Goal: Task Accomplishment & Management: Manage account settings

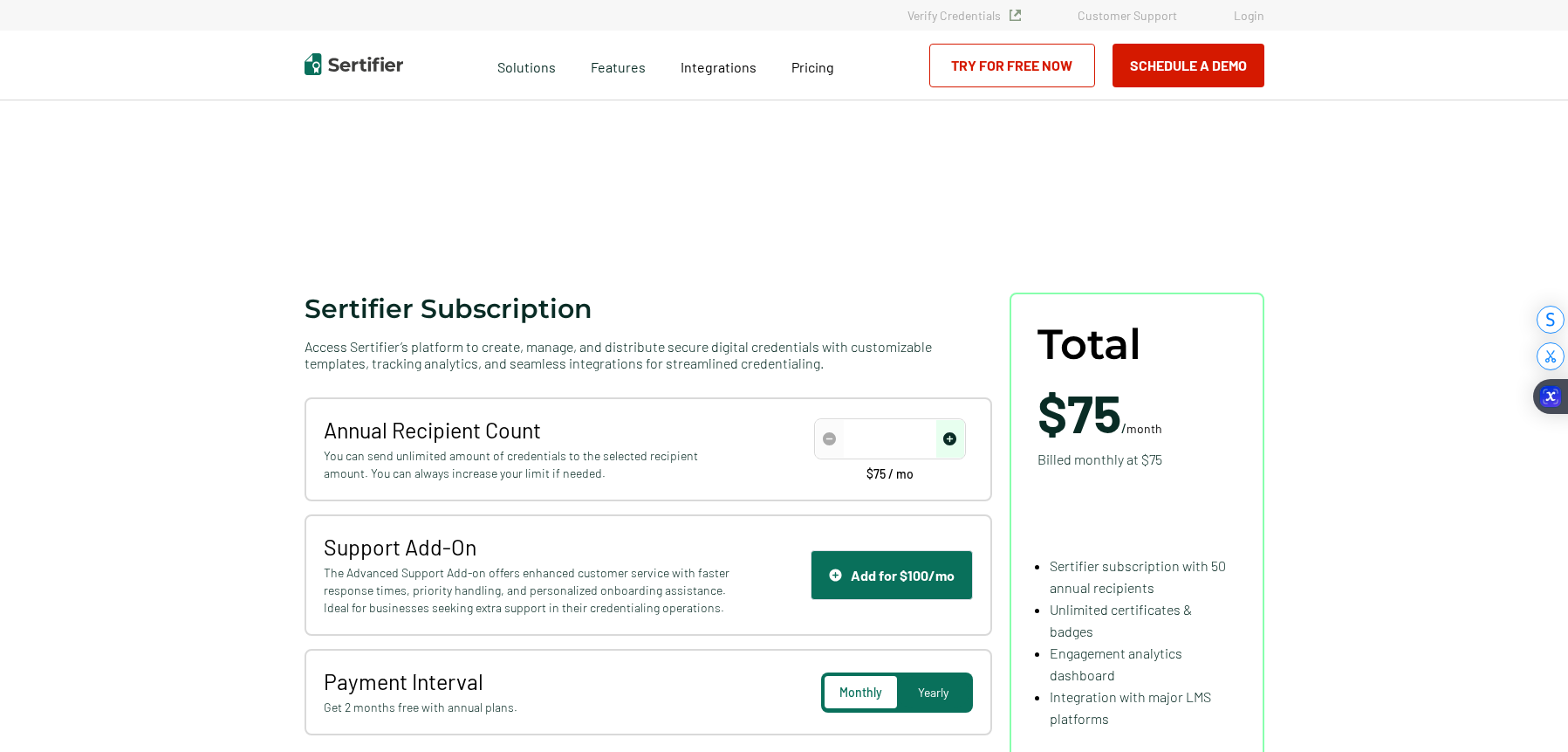
click at [1270, 17] on div "Verify Credentials Customer Support Login" at bounding box center [784, 15] width 1047 height 14
click at [1257, 18] on link "Login" at bounding box center [1250, 14] width 31 height 14
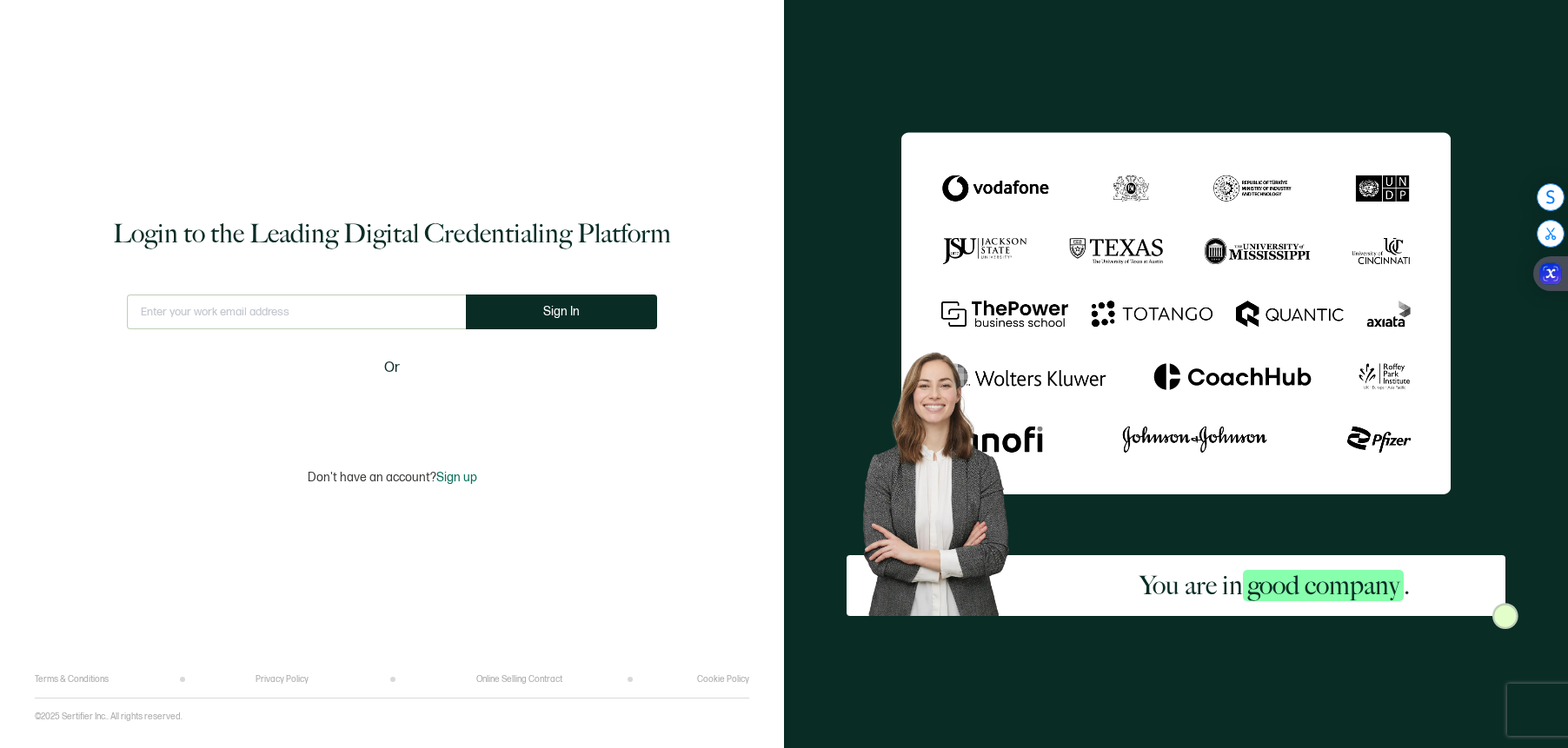
click at [304, 323] on input "text" at bounding box center [296, 312] width 339 height 35
type input "smartcenter@tnstate.edu"
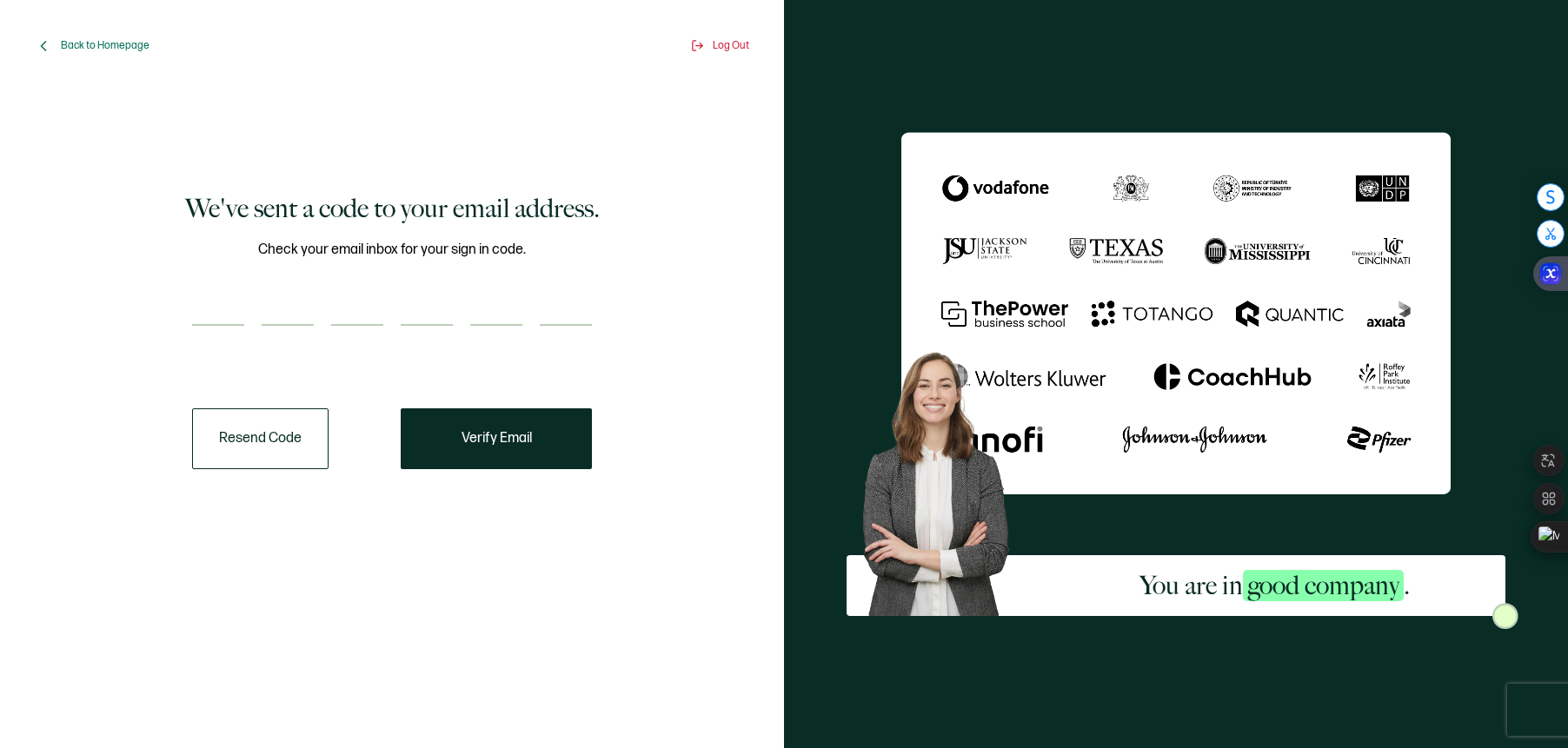
click at [208, 302] on input "number" at bounding box center [218, 308] width 52 height 35
type input "4"
type input "5"
type input "8"
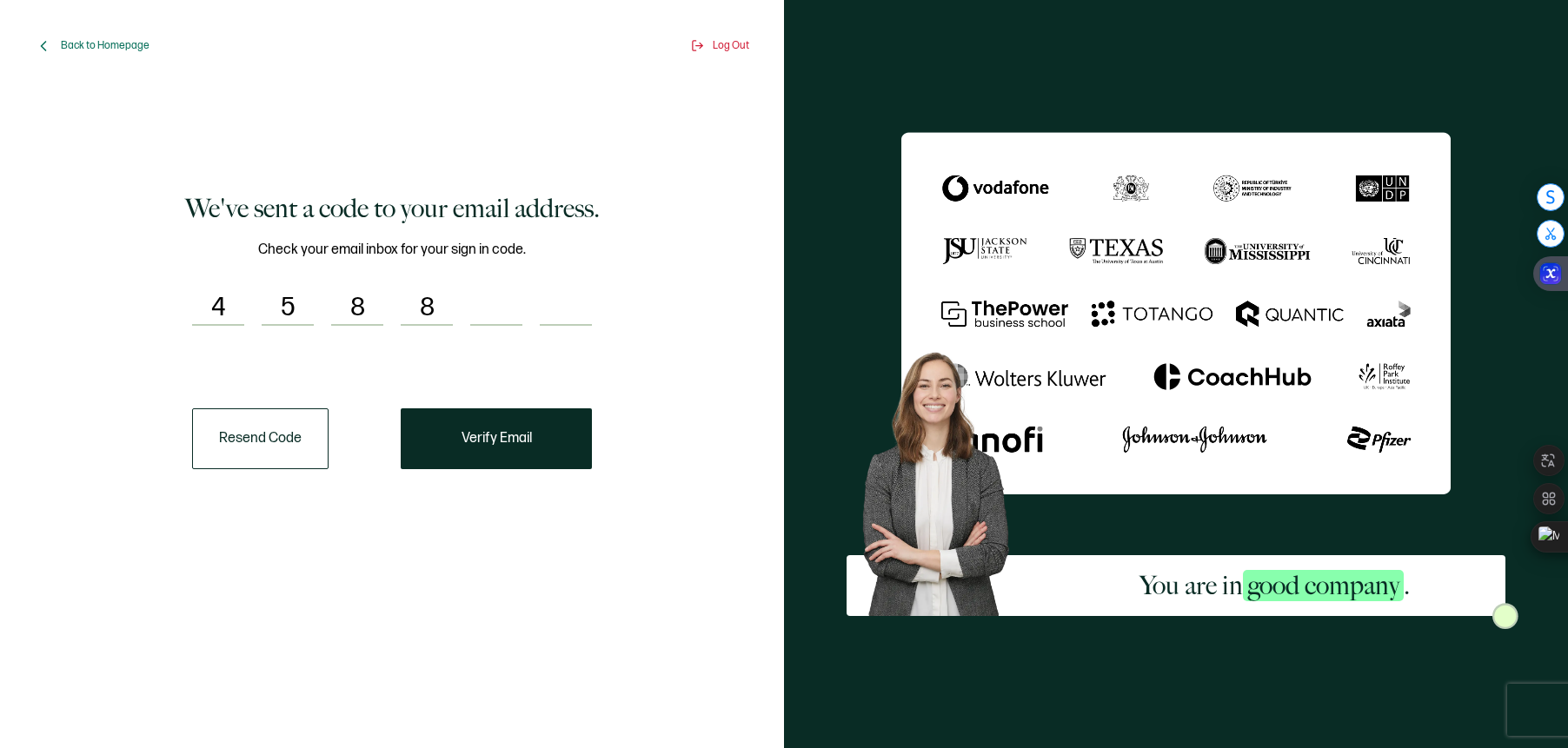
type input "2"
type input "0"
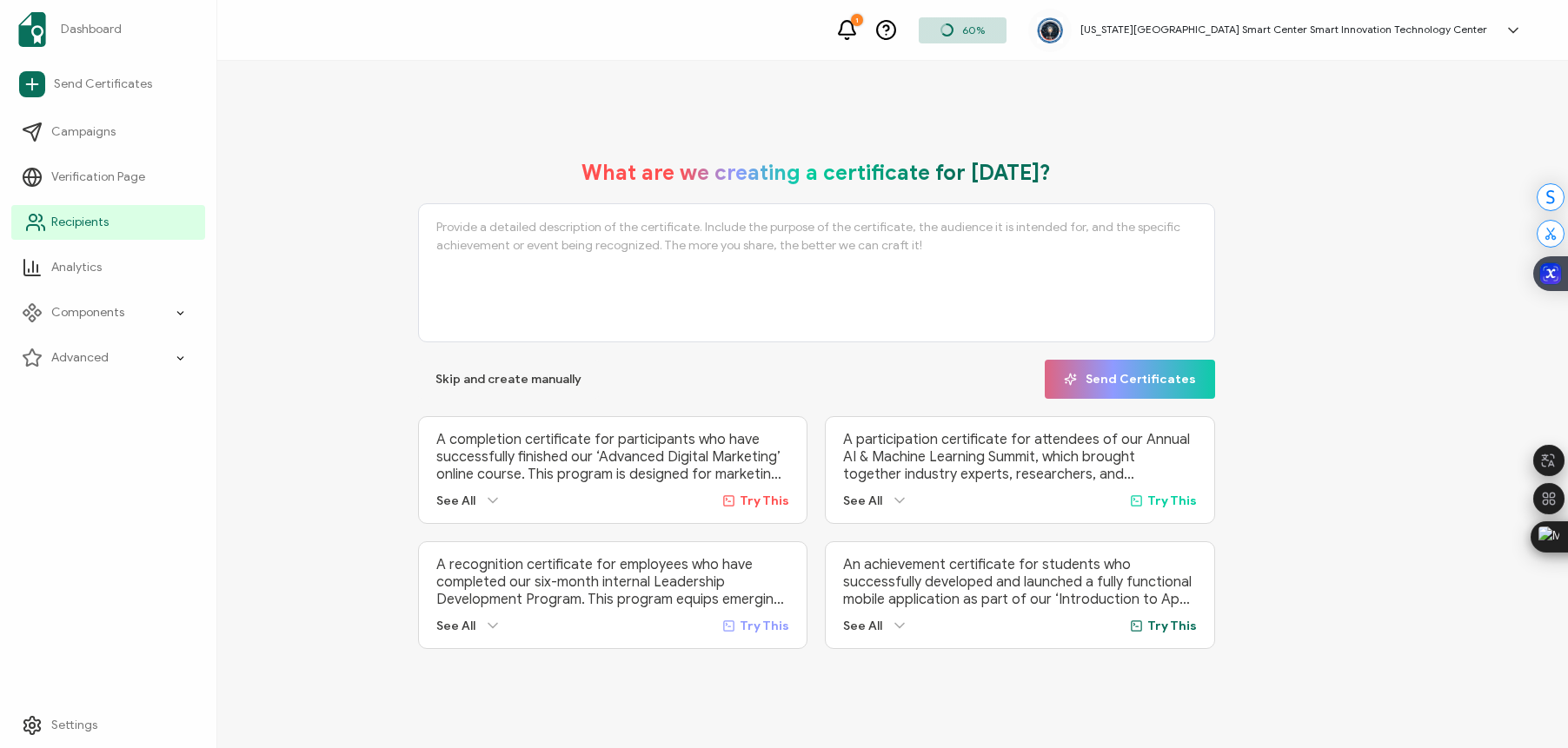
click at [69, 229] on span "Recipients" at bounding box center [80, 223] width 58 height 17
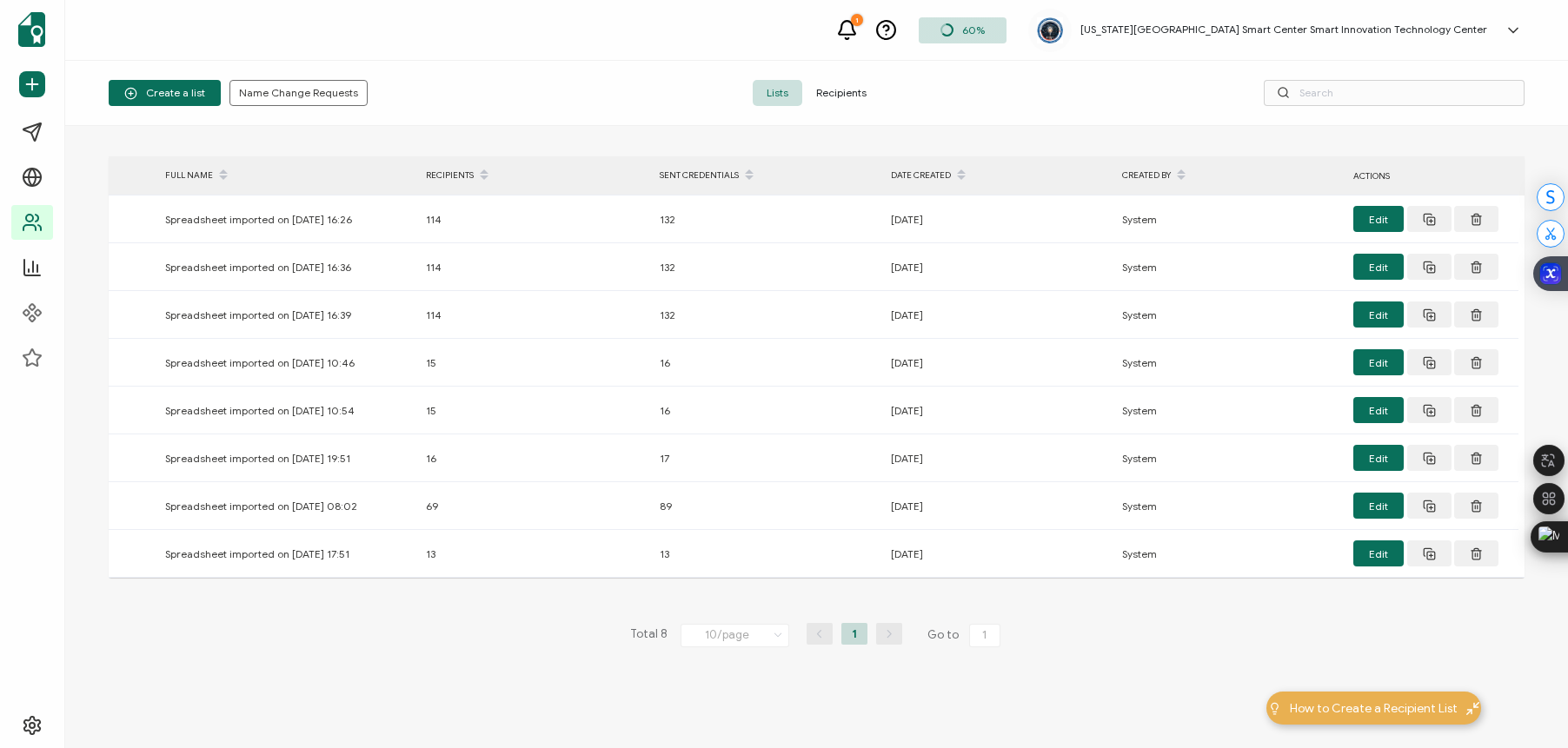
click at [837, 89] on span "Recipients" at bounding box center [841, 92] width 78 height 26
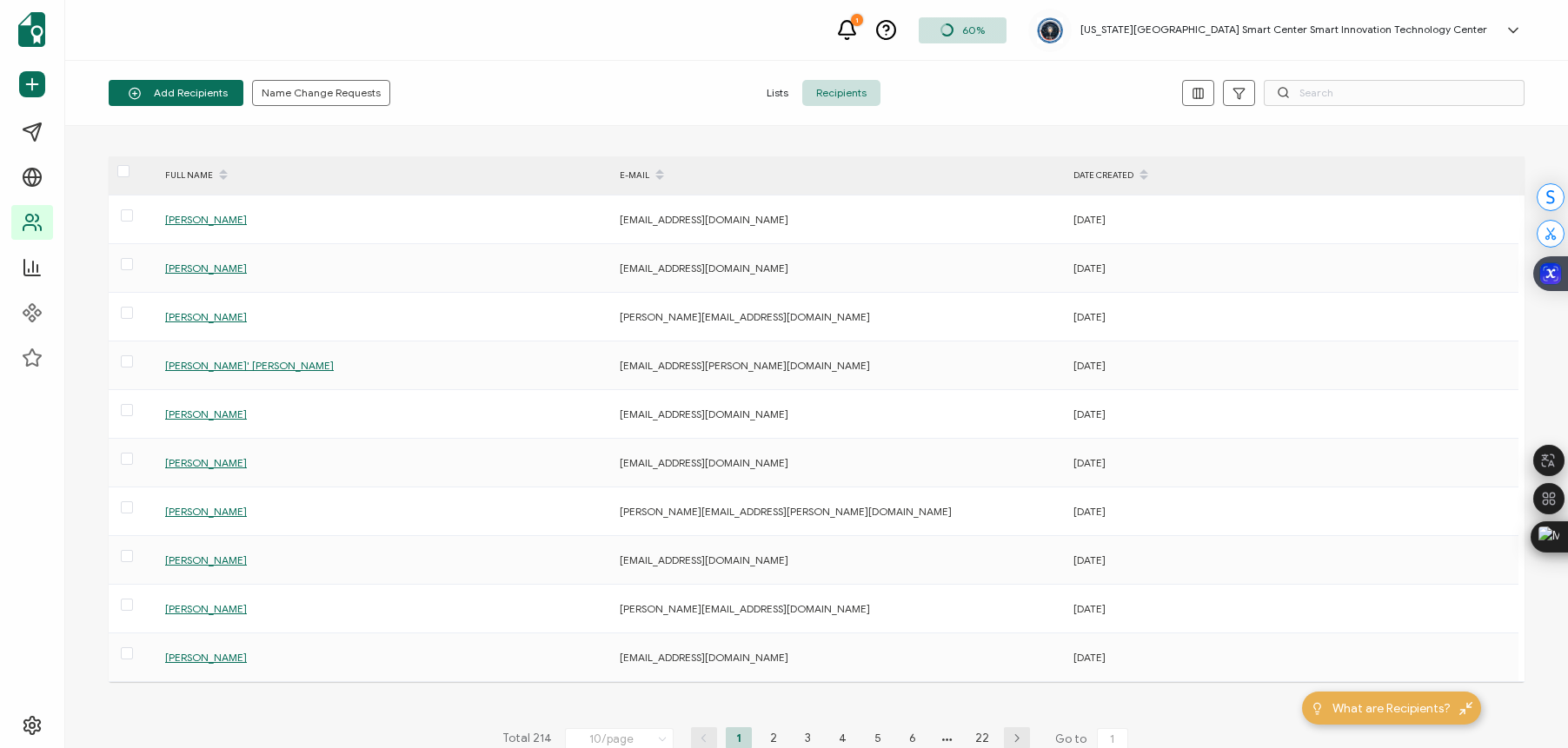
click at [769, 94] on span "Lists" at bounding box center [777, 92] width 50 height 26
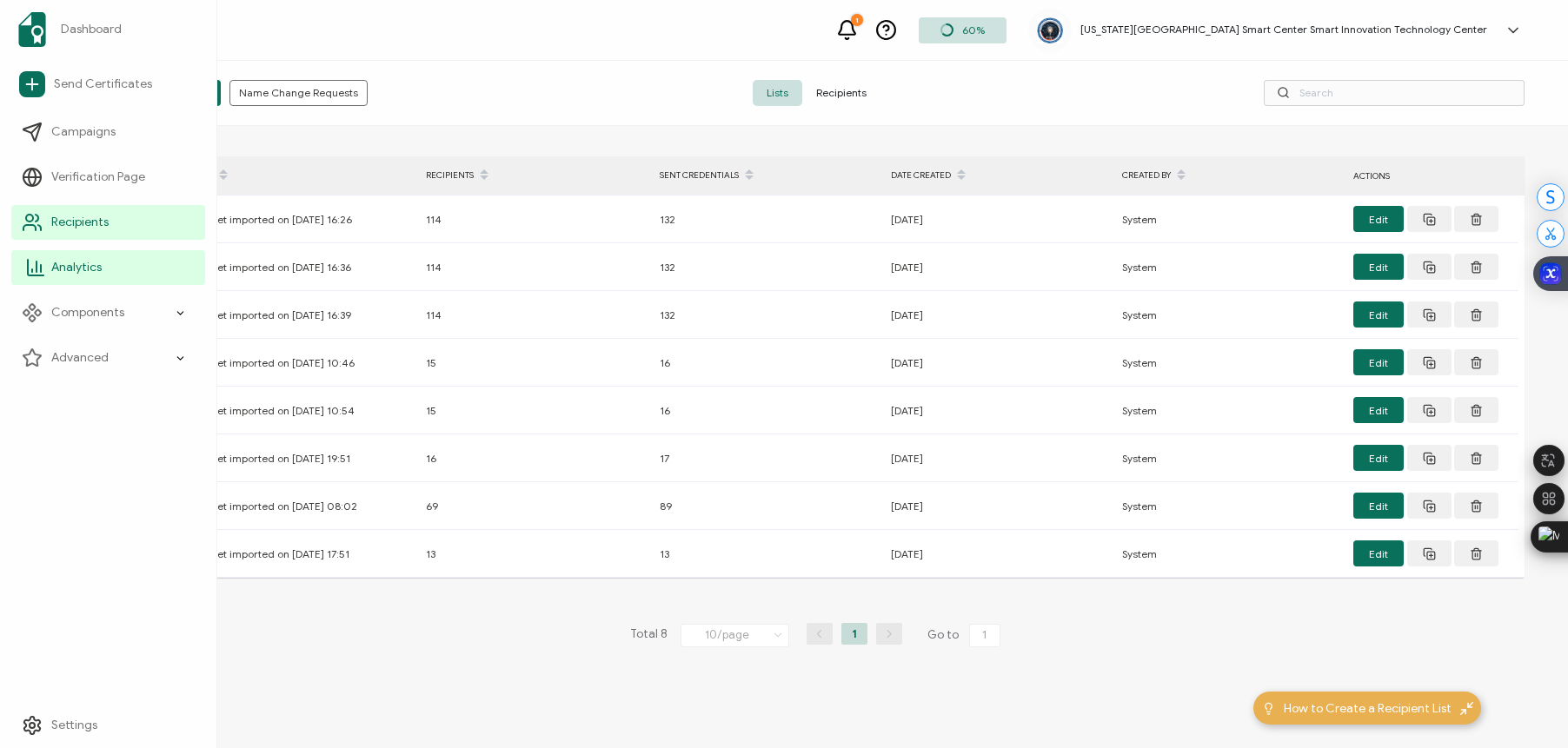
click at [58, 263] on span "Analytics" at bounding box center [76, 268] width 50 height 17
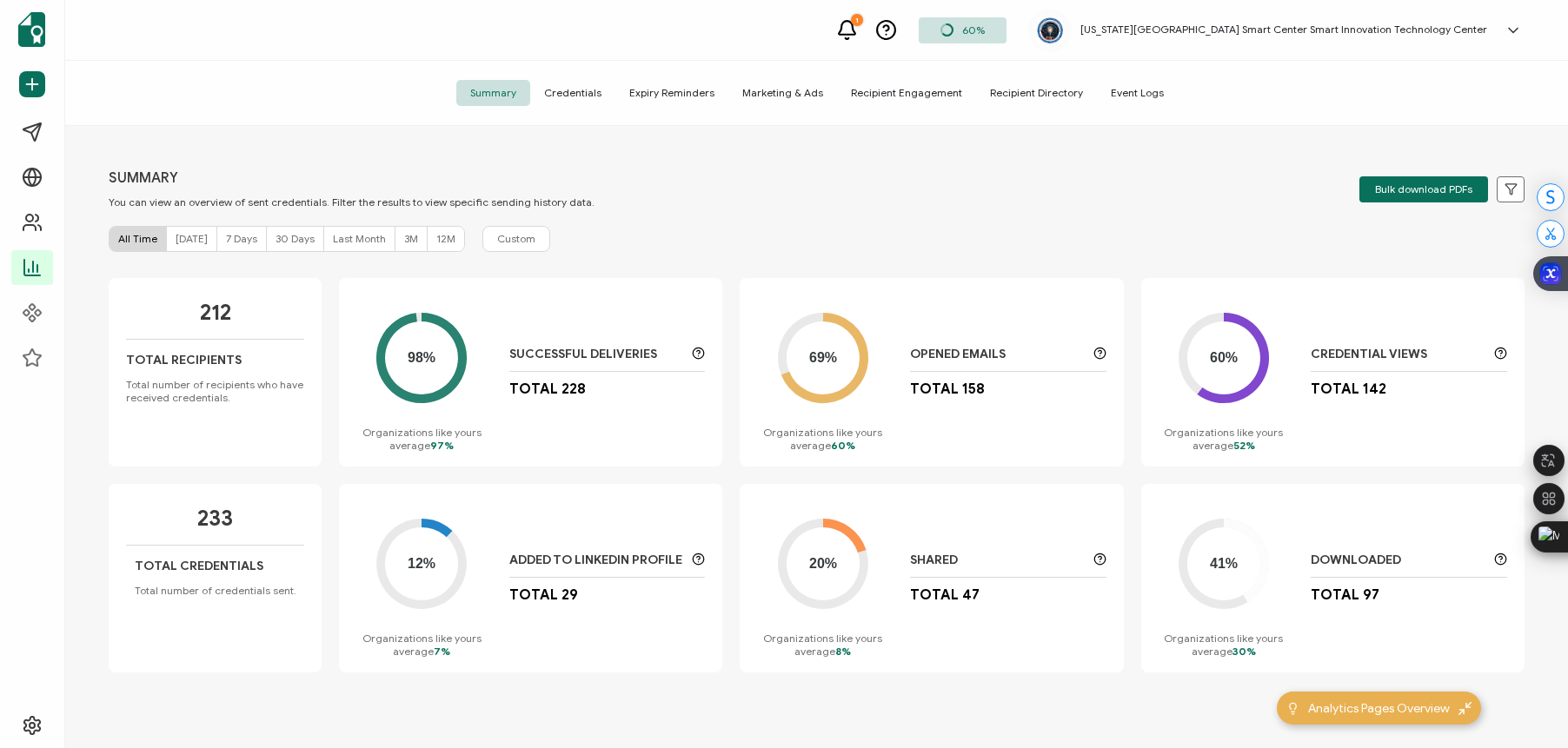
click at [560, 90] on span "Credentials" at bounding box center [573, 92] width 86 height 26
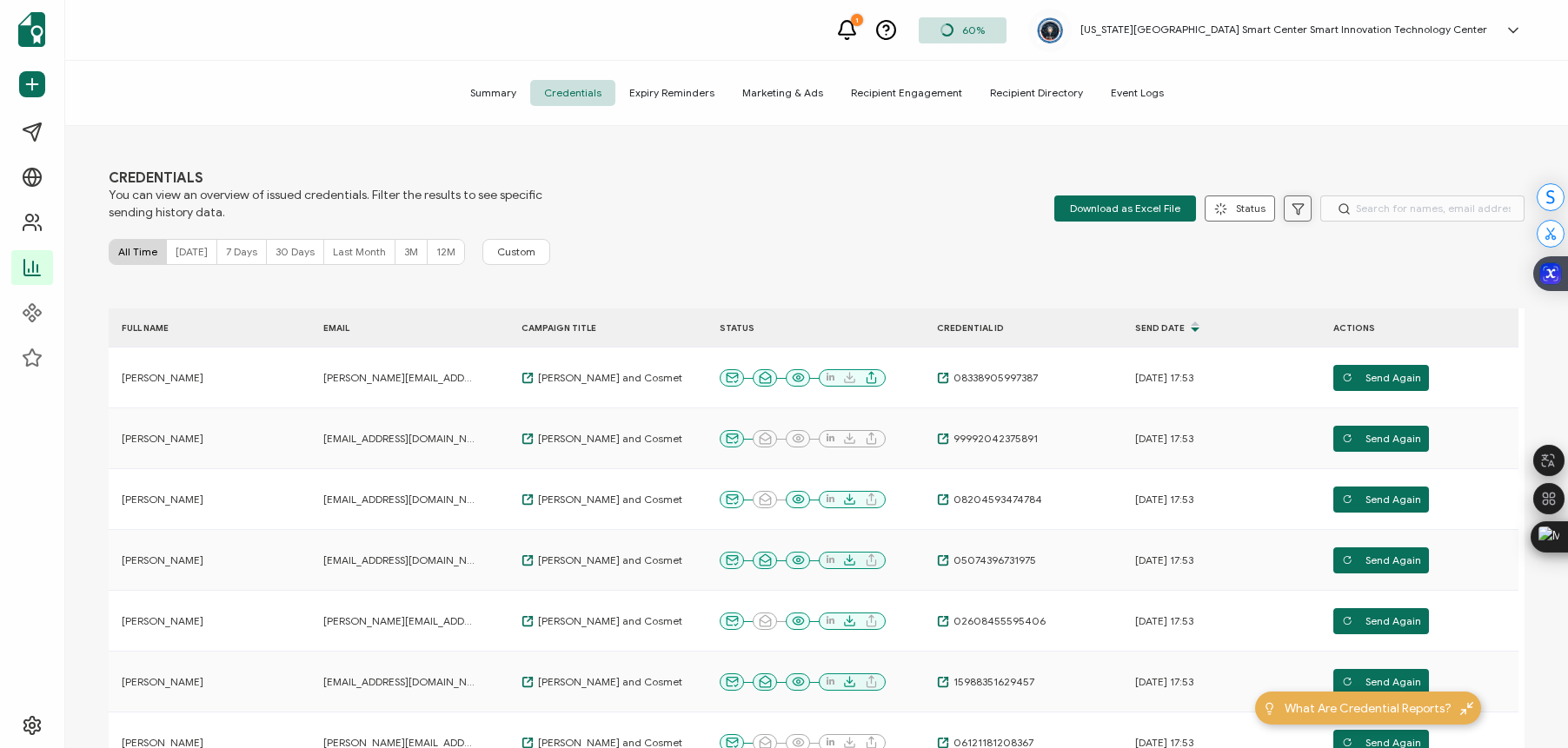
click at [1291, 205] on icon at bounding box center [1298, 209] width 13 height 13
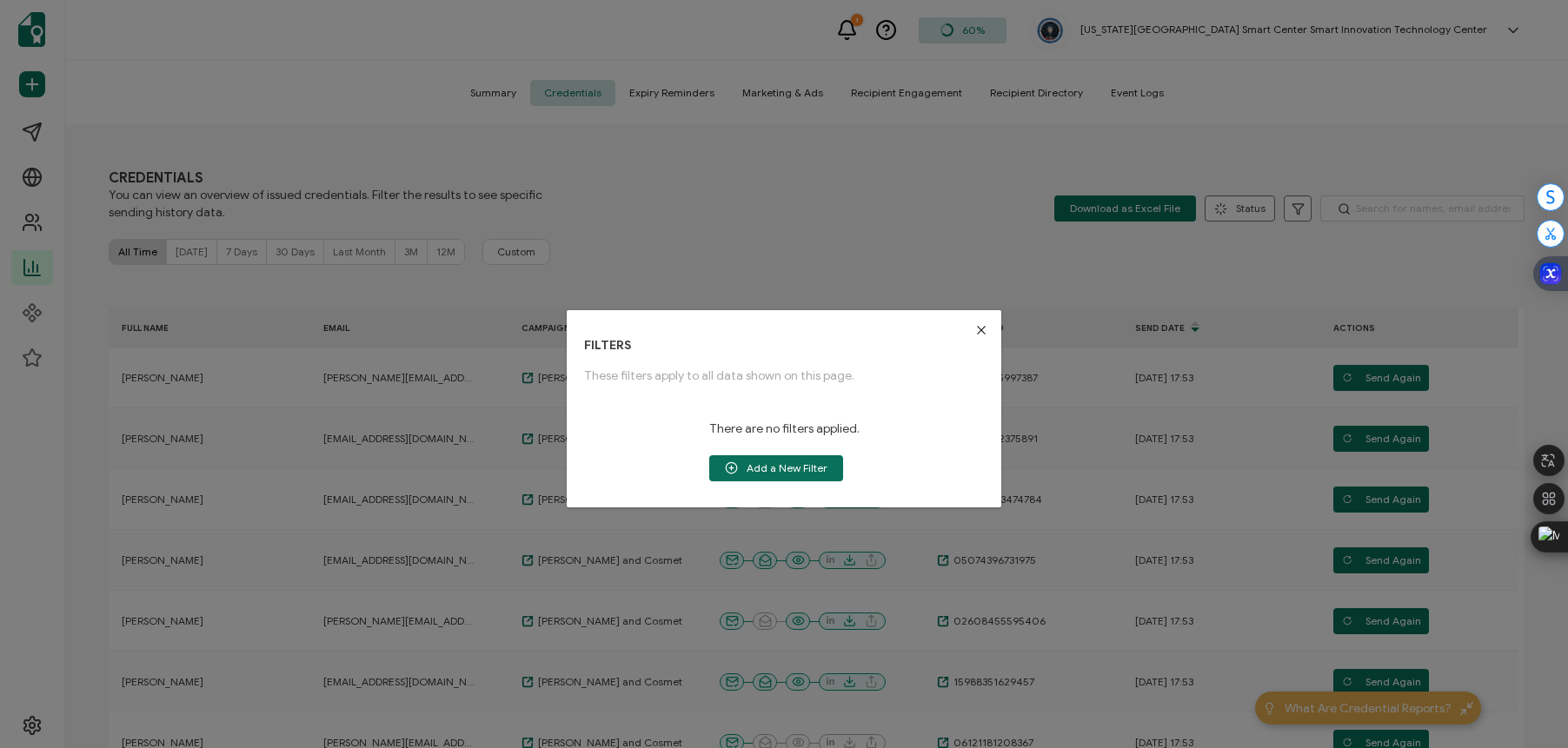
click at [976, 328] on icon "Close" at bounding box center [981, 329] width 13 height 13
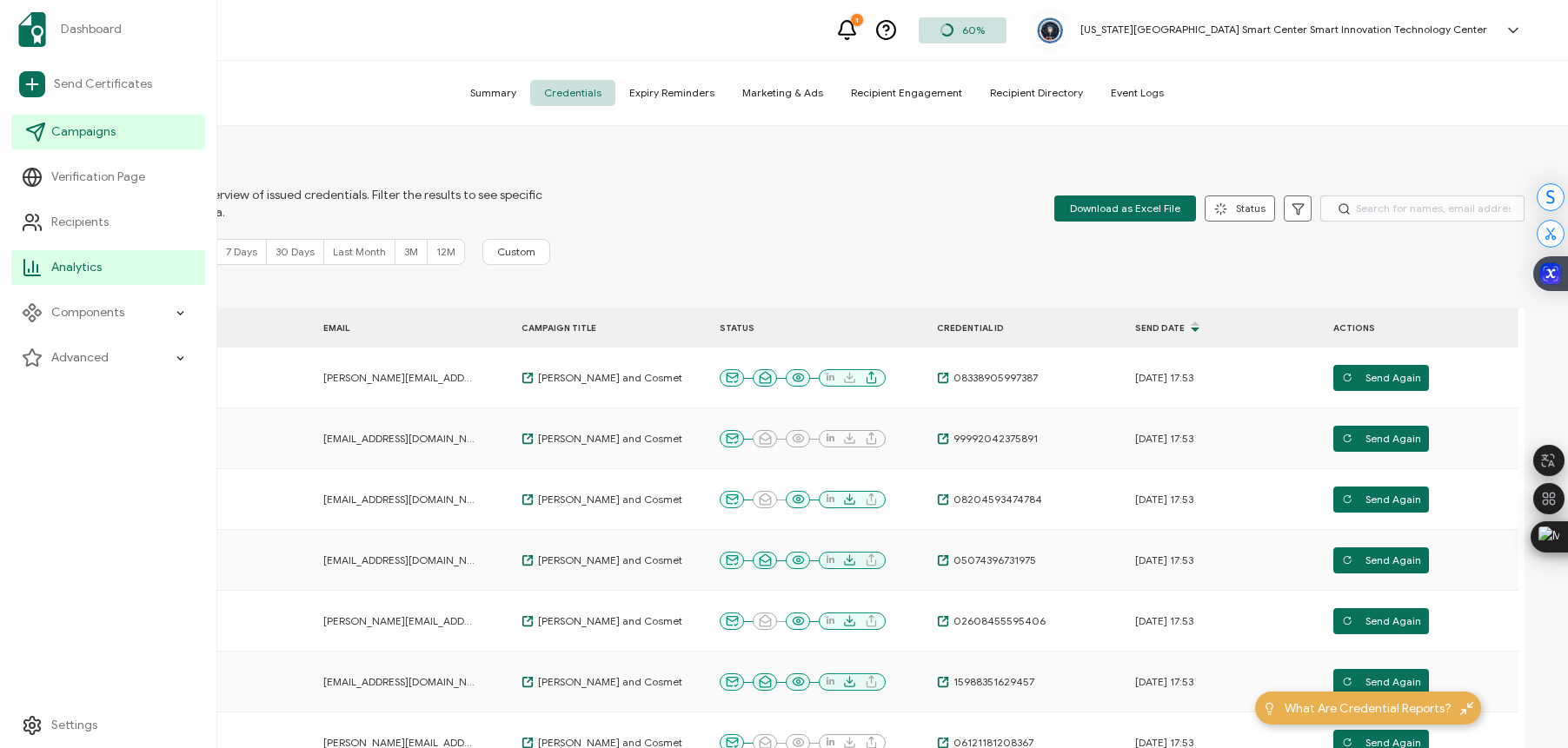
click at [37, 129] on icon at bounding box center [36, 133] width 21 height 21
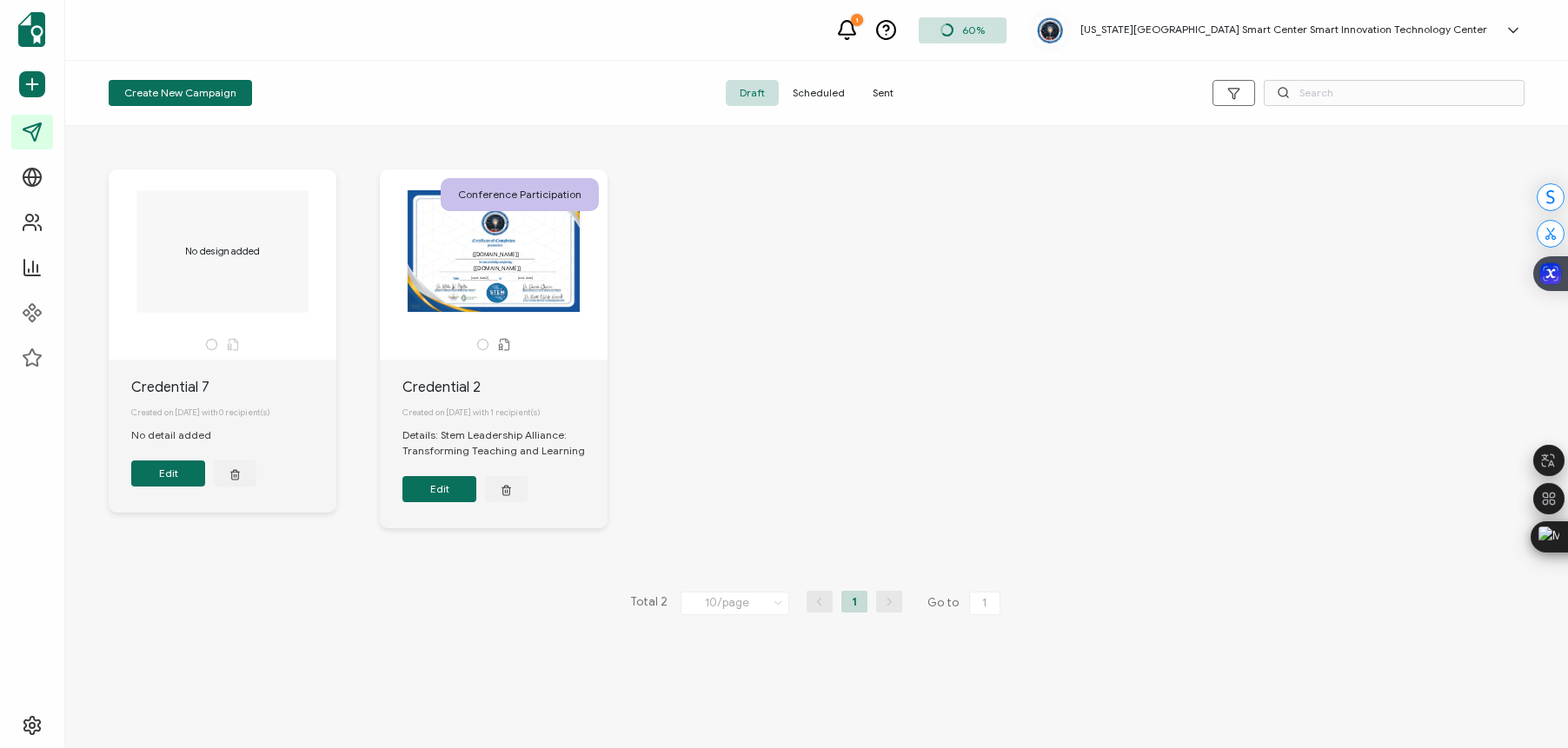
click at [886, 92] on span "Sent" at bounding box center [883, 92] width 49 height 26
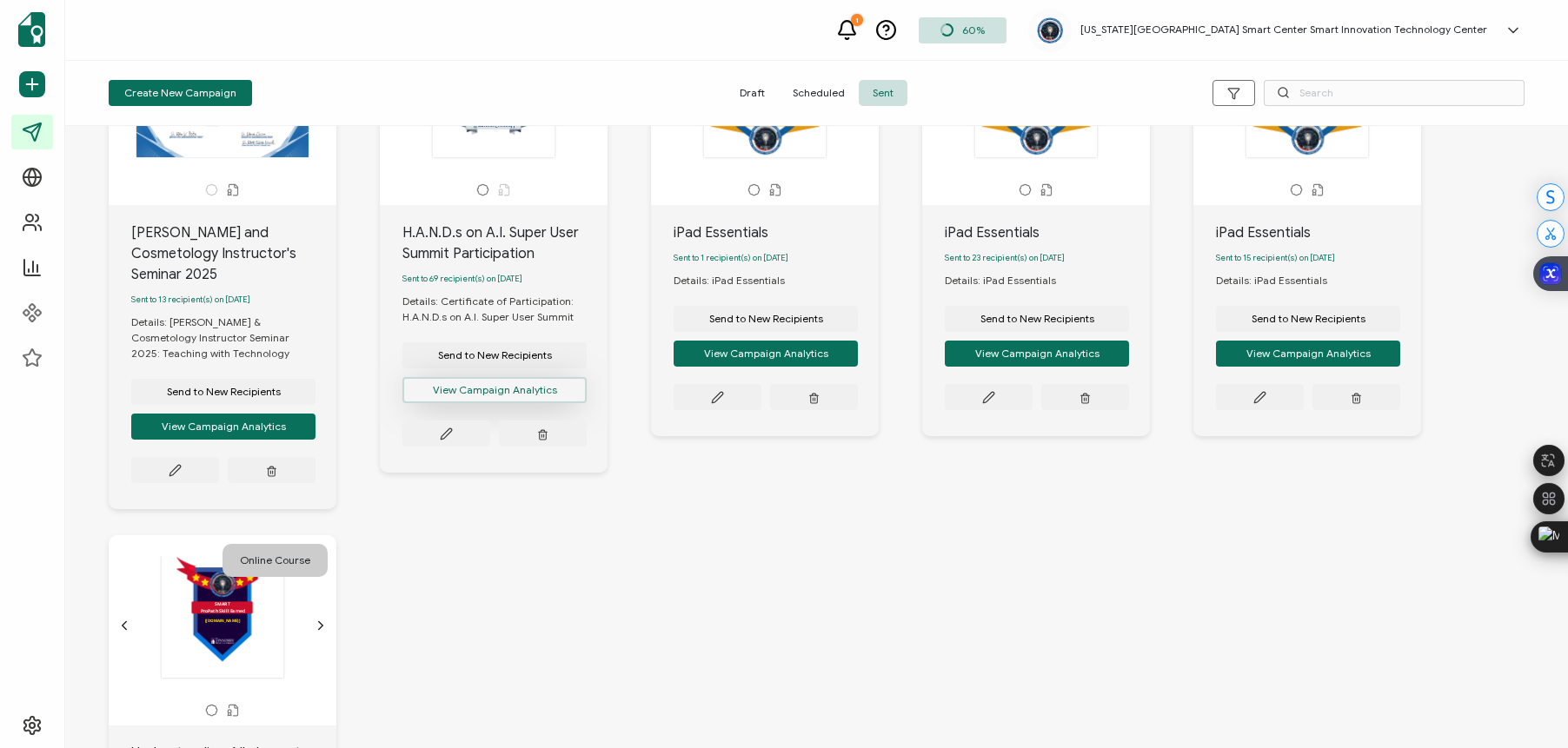
scroll to position [157, 0]
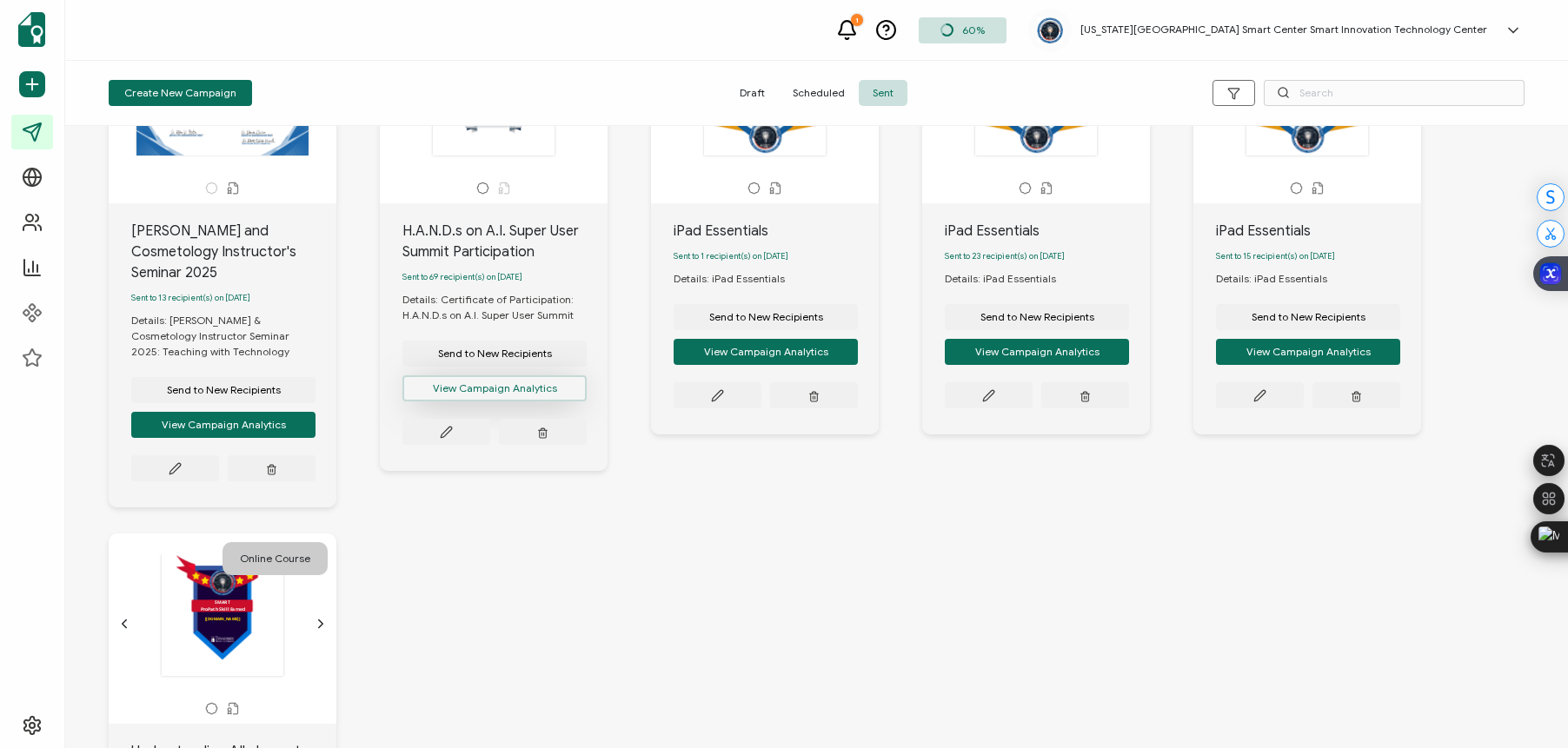
click at [491, 391] on button "View Campaign Analytics" at bounding box center [495, 388] width 184 height 26
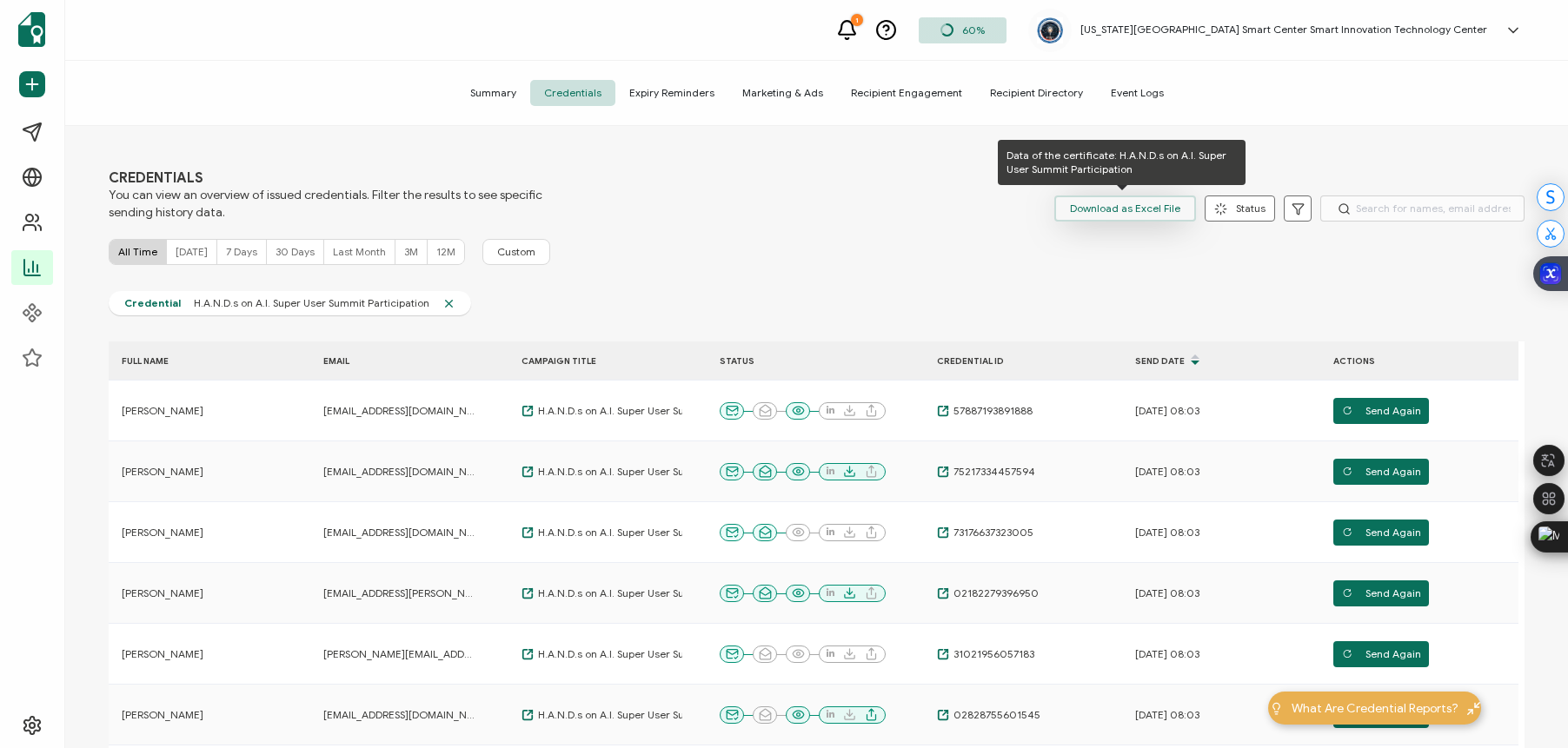
click at [1112, 208] on span "Download as Excel File" at bounding box center [1124, 208] width 110 height 26
